Goal: Check status: Check status

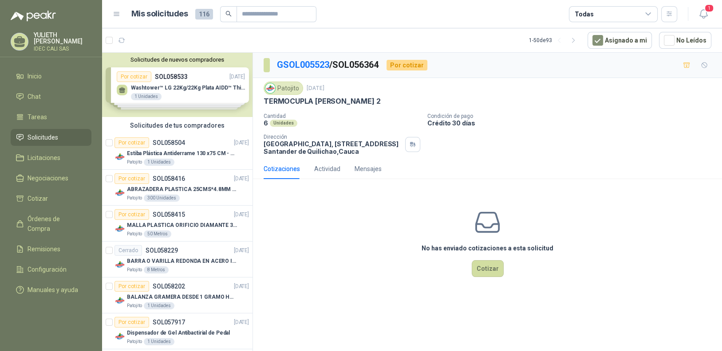
scroll to position [1357, 0]
